Goal: Transaction & Acquisition: Purchase product/service

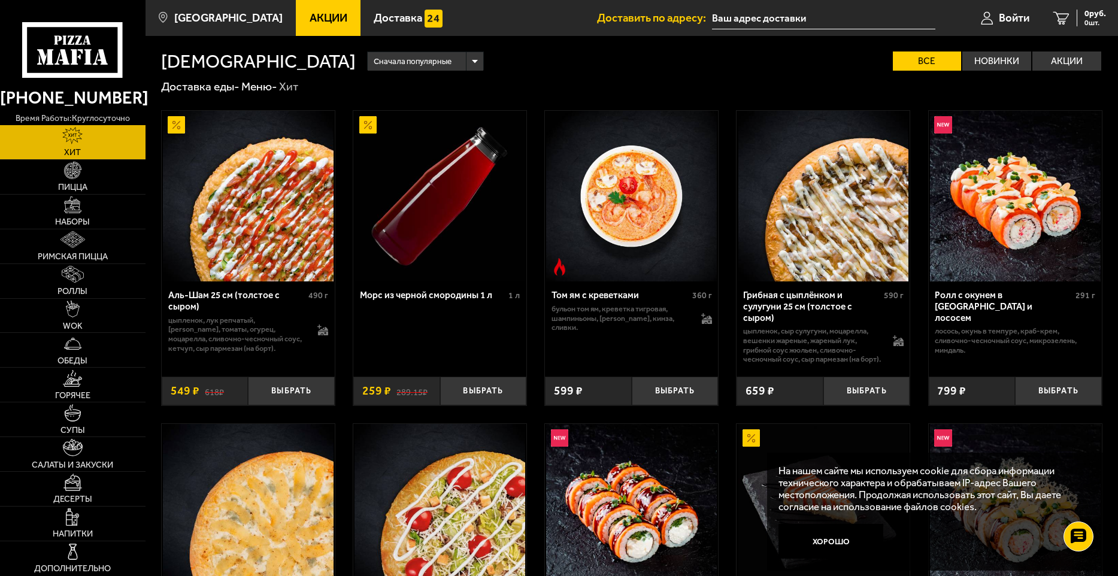
click at [761, 21] on input "text" at bounding box center [823, 18] width 223 height 22
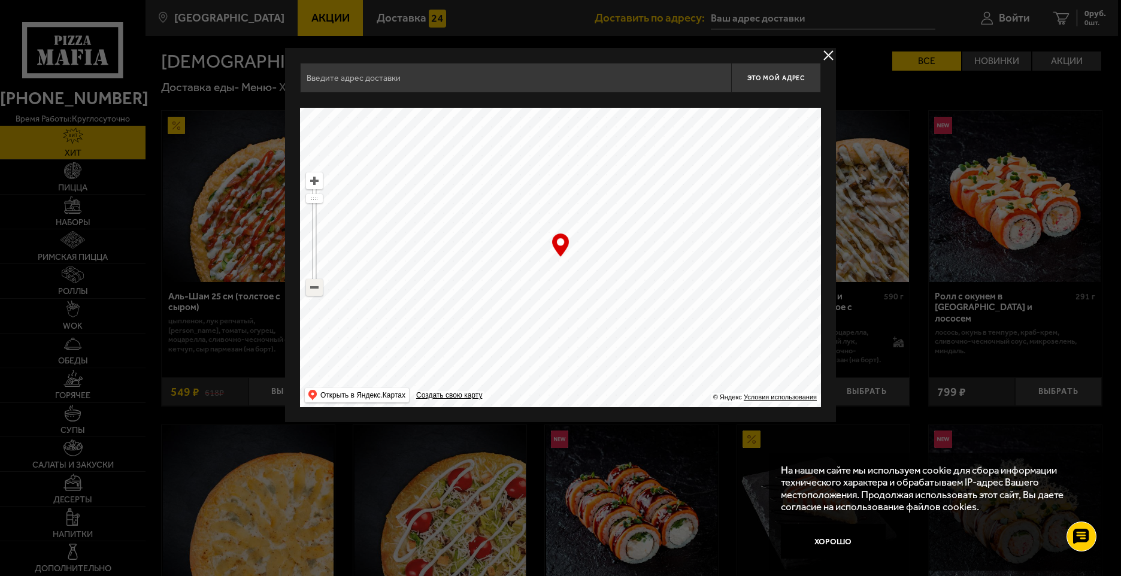
click at [322, 293] on ymaps at bounding box center [315, 288] width 16 height 16
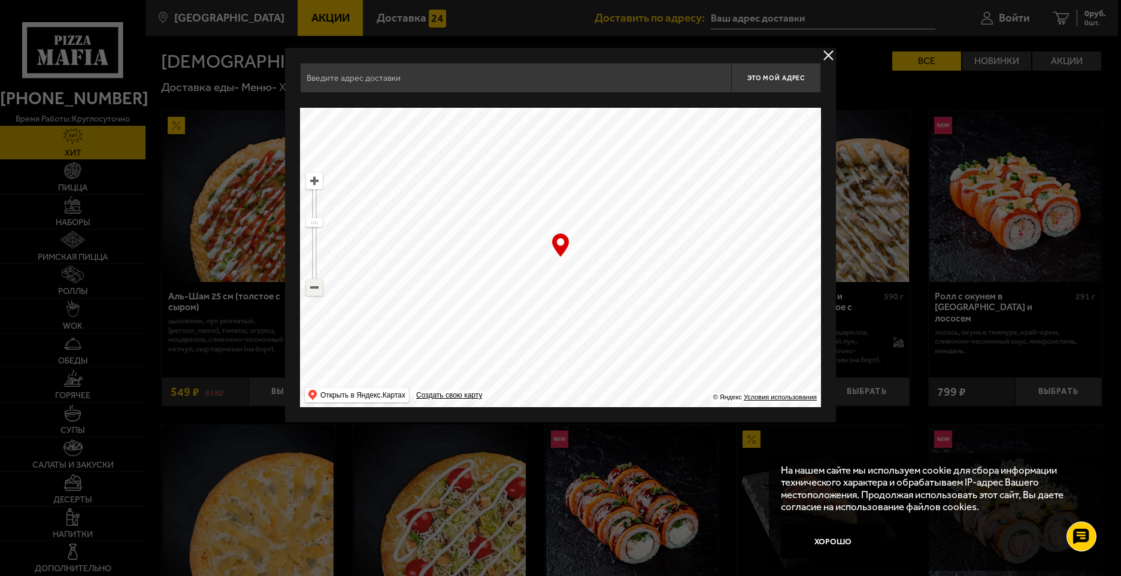
click at [322, 293] on ymaps at bounding box center [315, 288] width 16 height 16
drag, startPoint x: 634, startPoint y: 361, endPoint x: 538, endPoint y: 262, distance: 137.2
click at [538, 262] on ymaps at bounding box center [560, 257] width 521 height 299
drag, startPoint x: 558, startPoint y: 286, endPoint x: 513, endPoint y: 252, distance: 56.4
click at [513, 252] on ymaps at bounding box center [560, 257] width 521 height 299
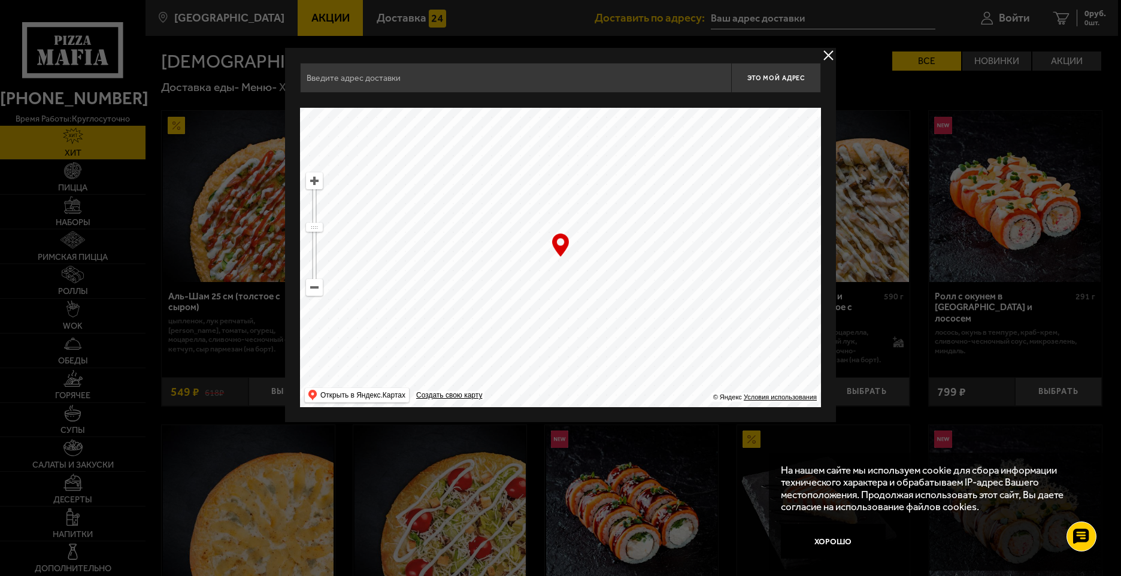
drag, startPoint x: 529, startPoint y: 261, endPoint x: 546, endPoint y: 270, distance: 19.6
click at [546, 270] on ymaps at bounding box center [560, 257] width 521 height 299
click at [316, 182] on ymaps at bounding box center [315, 181] width 16 height 16
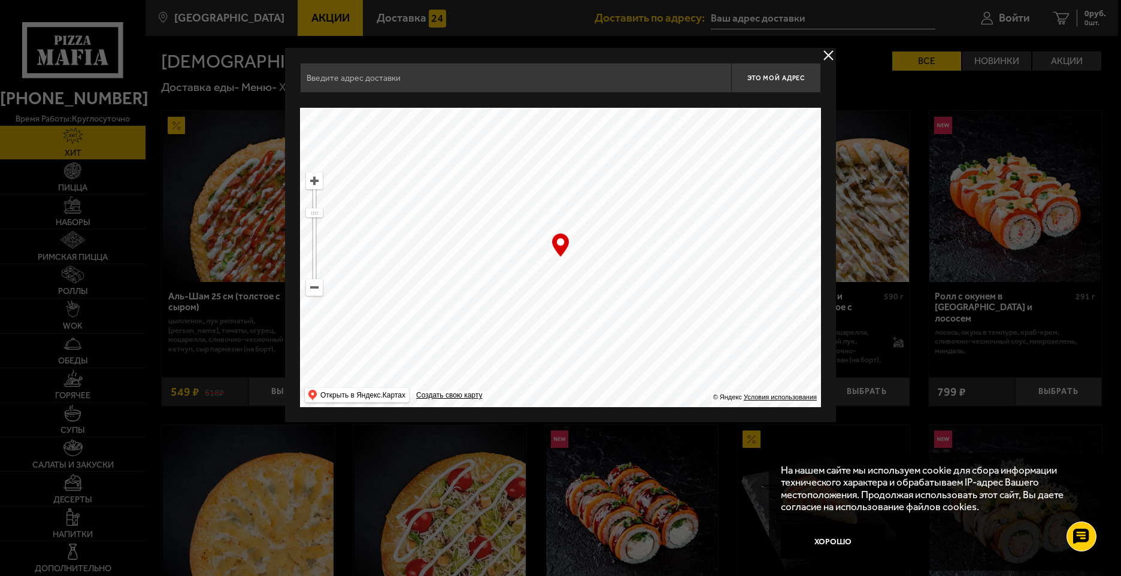
click at [316, 182] on ymaps at bounding box center [315, 181] width 16 height 16
drag, startPoint x: 518, startPoint y: 289, endPoint x: 495, endPoint y: 259, distance: 38.1
click at [495, 259] on ymaps at bounding box center [560, 257] width 521 height 299
click at [310, 181] on ymaps at bounding box center [315, 181] width 16 height 16
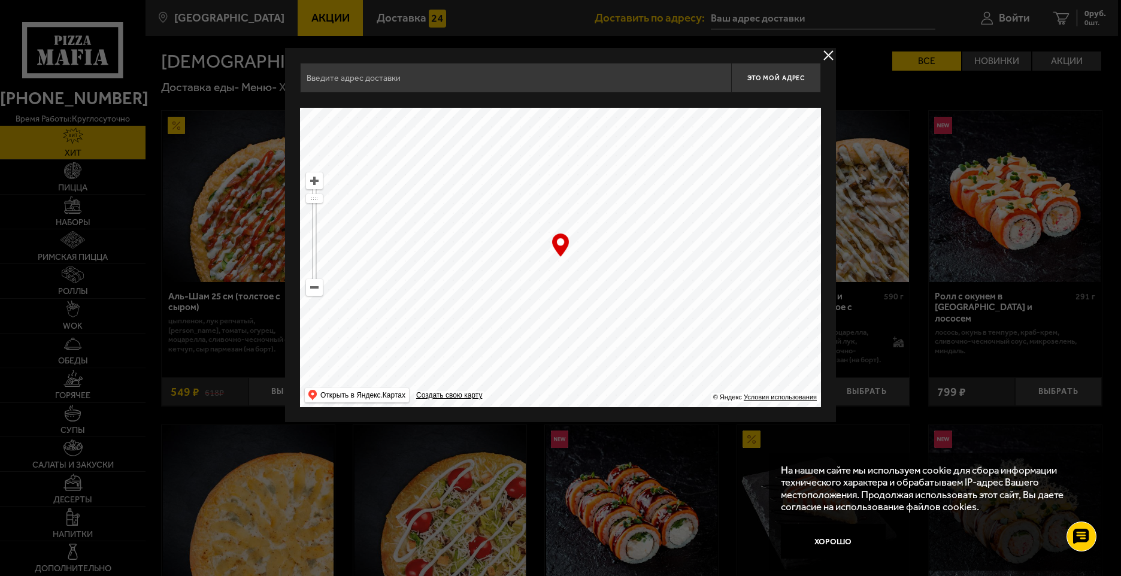
drag, startPoint x: 453, startPoint y: 207, endPoint x: 442, endPoint y: 249, distance: 42.7
click at [442, 249] on ymaps at bounding box center [560, 257] width 521 height 299
type input "[STREET_ADDRESS]"
click at [768, 77] on span "Это мой адрес" at bounding box center [777, 78] width 58 height 8
type input "[STREET_ADDRESS]"
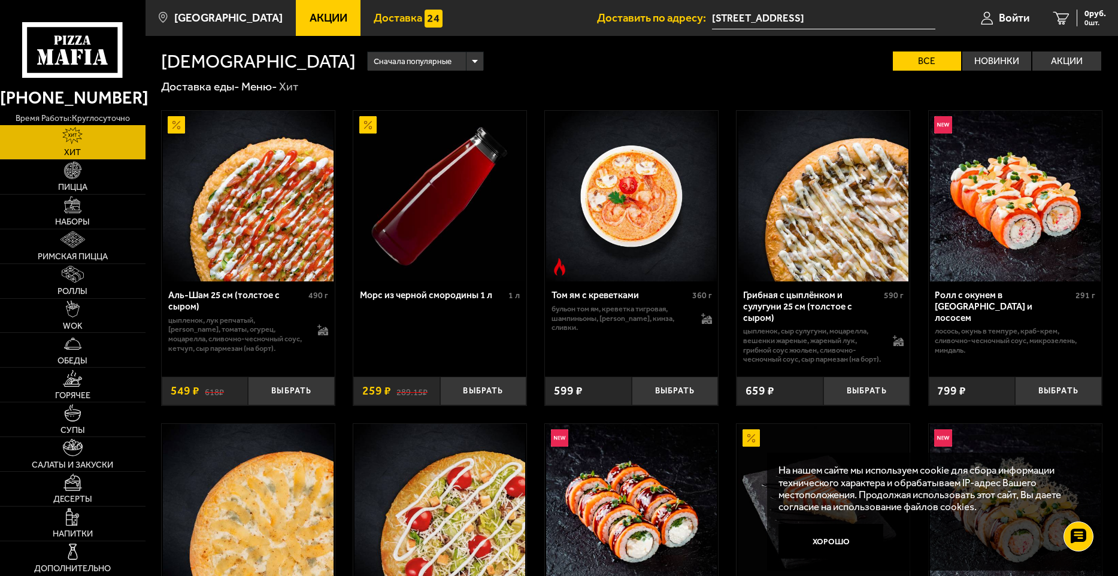
click at [376, 22] on span "Доставка" at bounding box center [398, 18] width 49 height 11
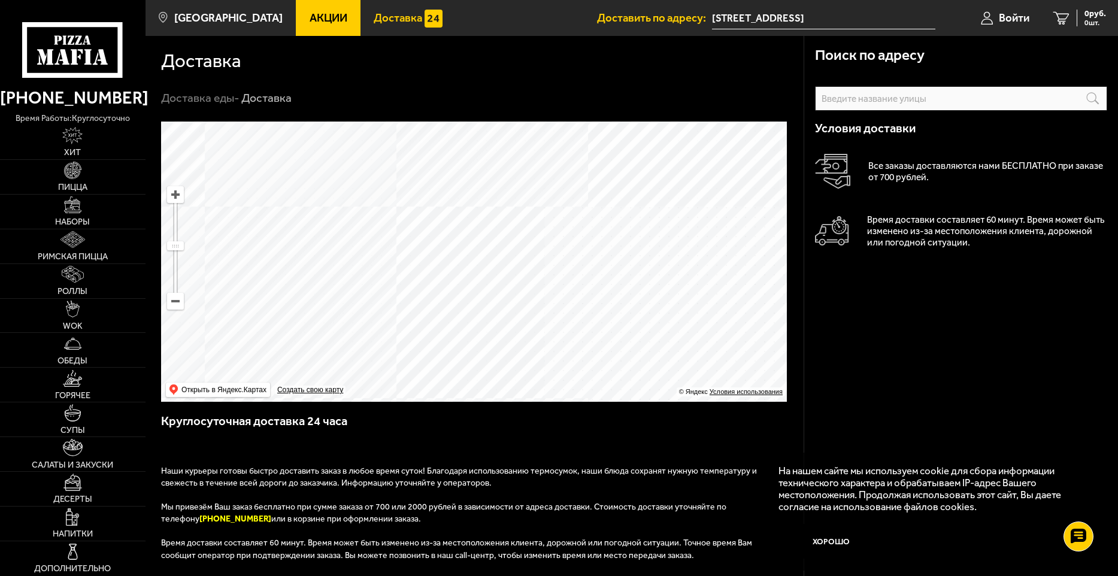
click at [909, 96] on input "text" at bounding box center [961, 98] width 292 height 25
click at [889, 102] on input "text" at bounding box center [961, 98] width 292 height 25
click at [417, 256] on ymaps at bounding box center [474, 262] width 626 height 280
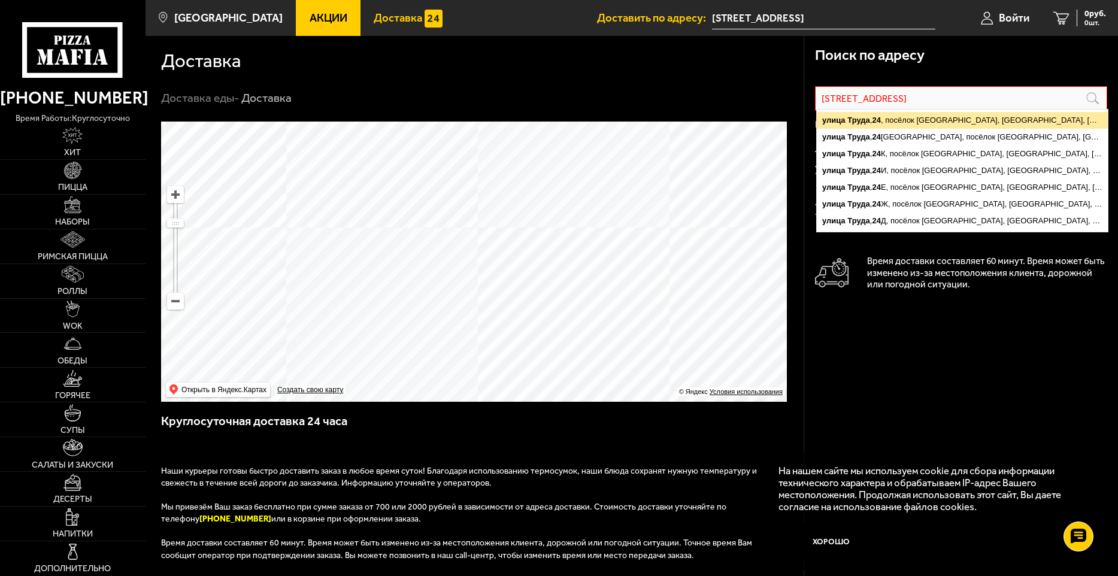
click at [1029, 116] on ymaps "[STREET_ADDRESS]" at bounding box center [962, 120] width 291 height 17
type input "[STREET_ADDRESS]"
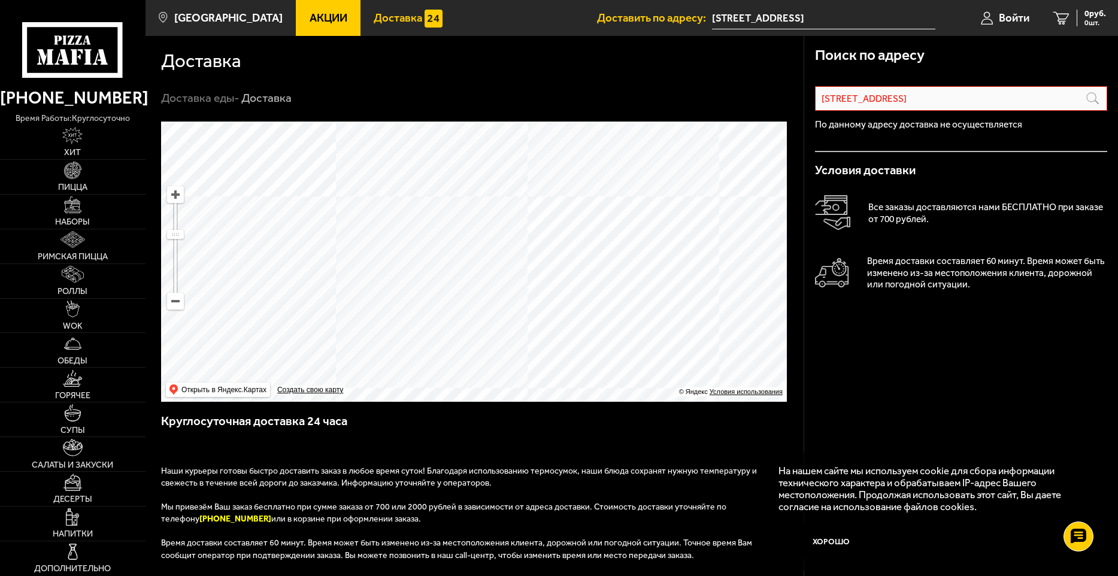
click at [988, 129] on p "По данному адресу доставка не осуществляется" at bounding box center [961, 125] width 292 height 10
